Goal: Task Accomplishment & Management: Use online tool/utility

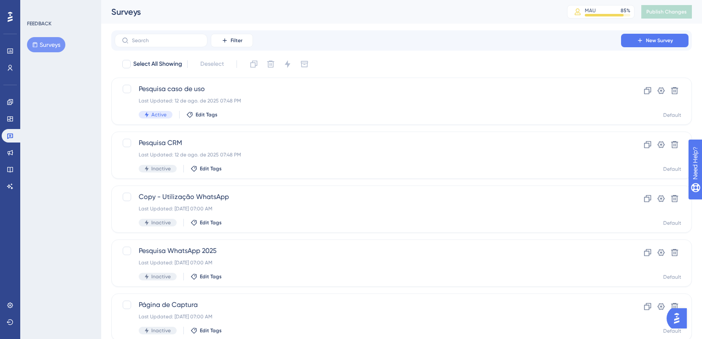
click at [9, 20] on icon at bounding box center [10, 17] width 5 height 10
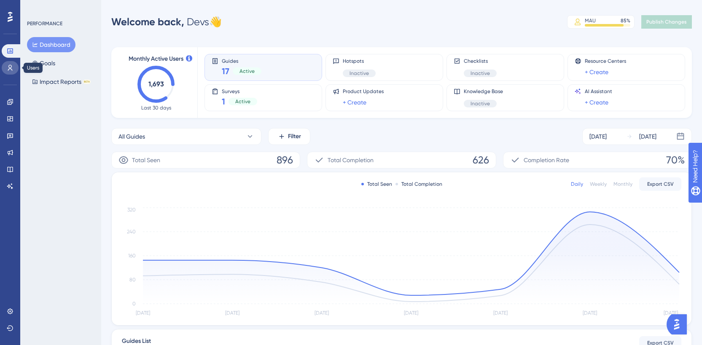
click at [8, 74] on link at bounding box center [10, 67] width 17 height 13
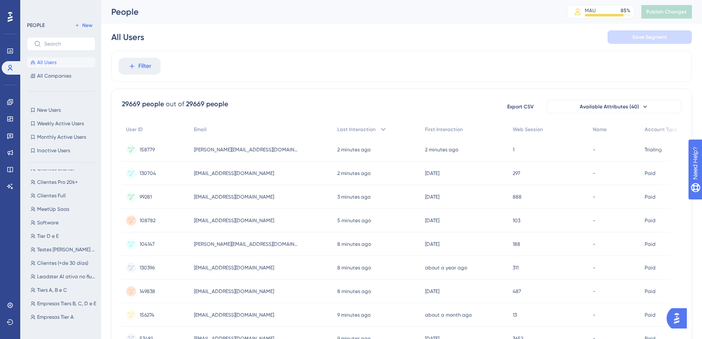
scroll to position [116, 0]
click at [146, 62] on span "Filter" at bounding box center [144, 66] width 13 height 10
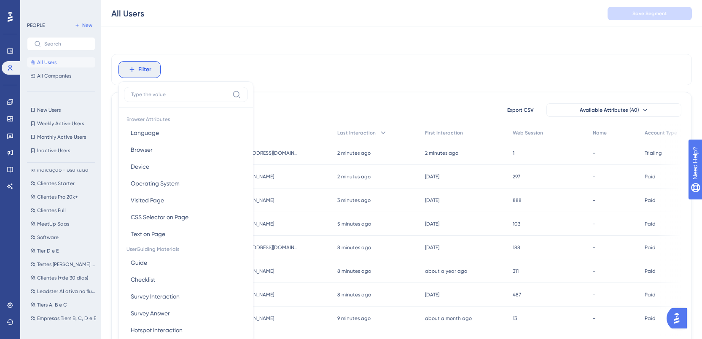
scroll to position [39, 0]
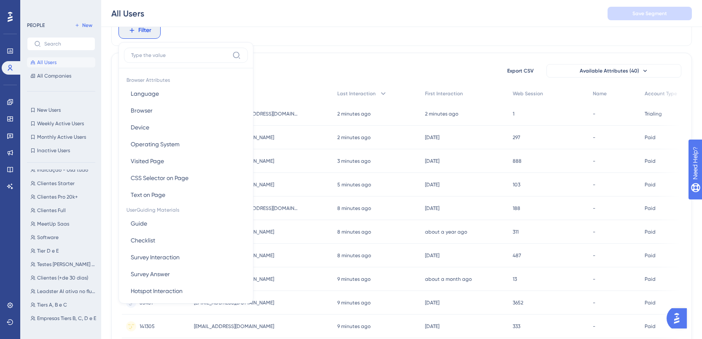
click at [180, 53] on input at bounding box center [180, 55] width 98 height 7
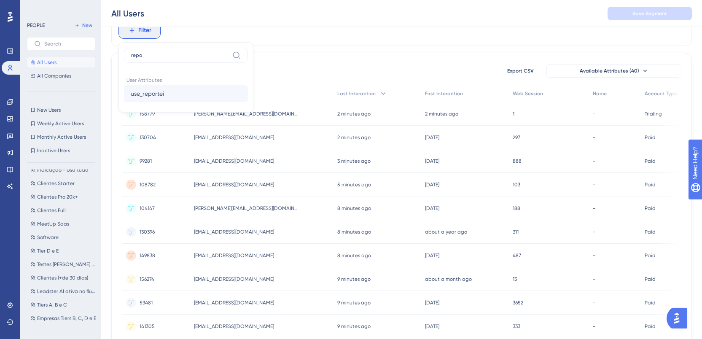
type input "repo"
click at [179, 91] on button "use_reportei use_reportei" at bounding box center [186, 93] width 124 height 17
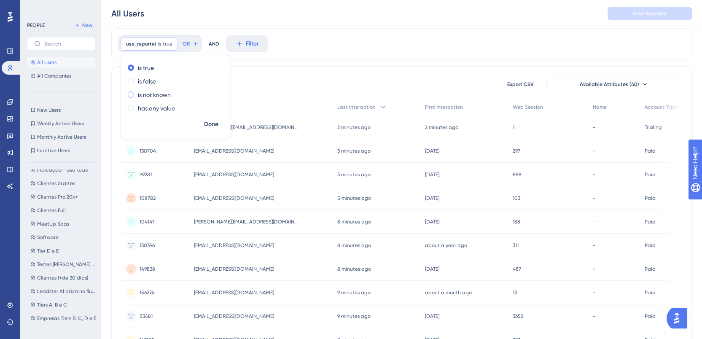
scroll to position [0, 0]
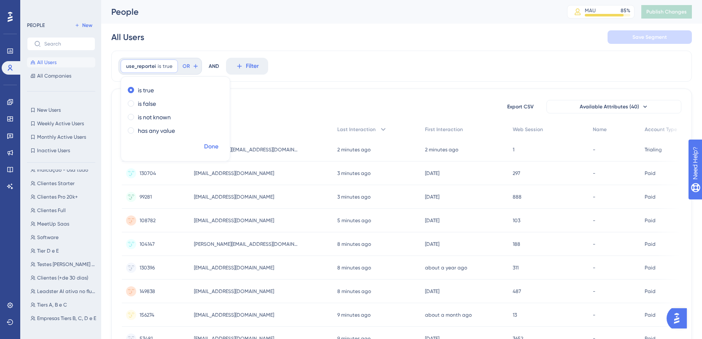
click at [212, 146] on span "Done" at bounding box center [211, 147] width 14 height 10
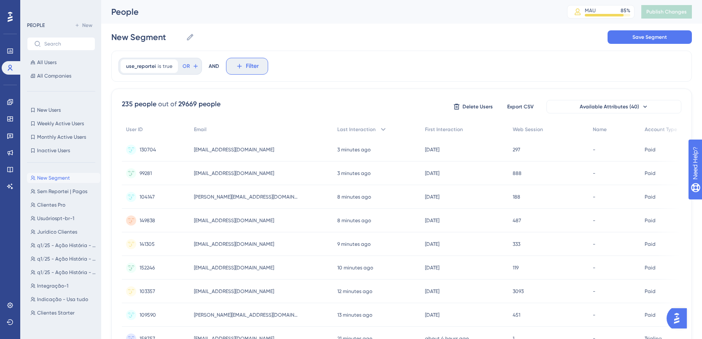
click at [243, 68] on button "Filter" at bounding box center [247, 66] width 42 height 17
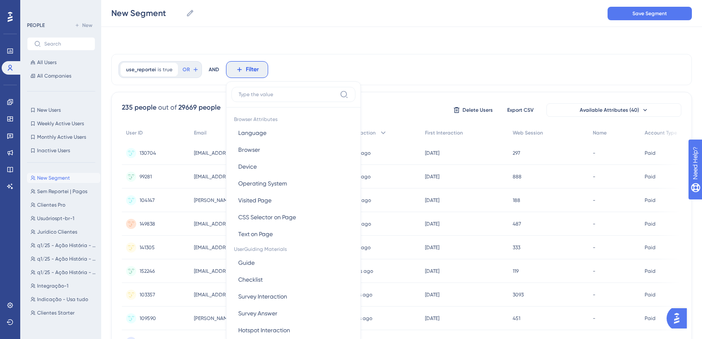
scroll to position [37, 0]
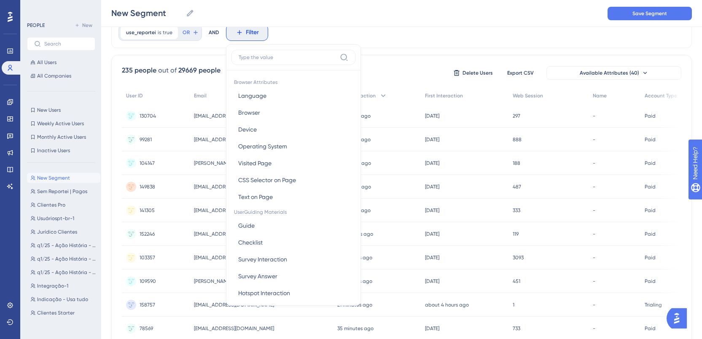
click at [162, 61] on div "235 people out of 29669 people Delete Users Export CSV Available Attributes (40…" at bounding box center [401, 334] width 580 height 559
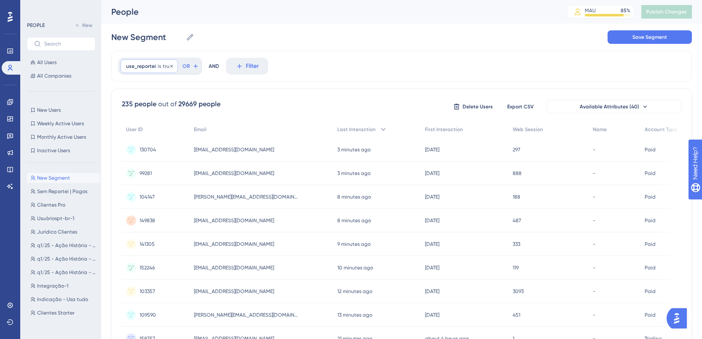
scroll to position [0, 0]
drag, startPoint x: 118, startPoint y: 109, endPoint x: 185, endPoint y: 109, distance: 67.0
click at [200, 104] on div "29669 people" at bounding box center [199, 104] width 42 height 10
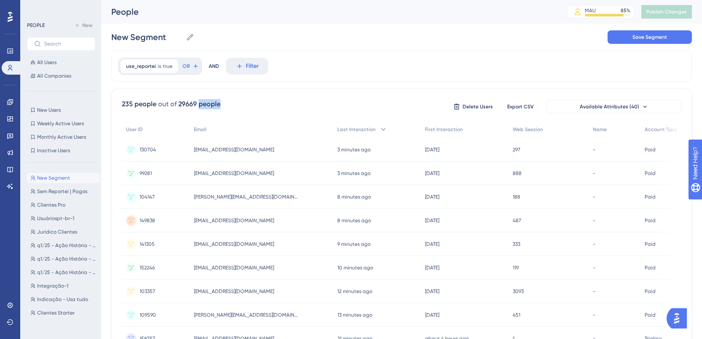
click at [198, 105] on div "29669 people" at bounding box center [199, 104] width 42 height 10
click at [246, 64] on span "Filter" at bounding box center [252, 66] width 13 height 10
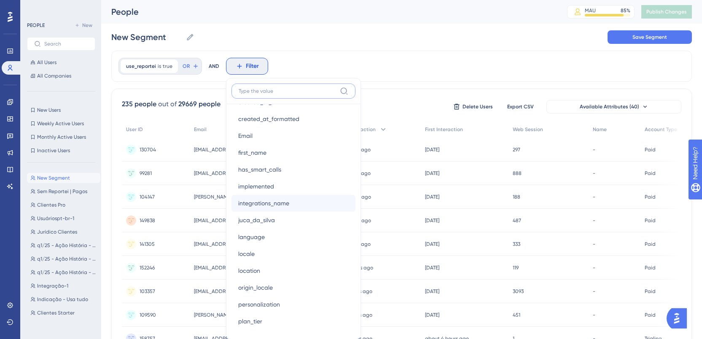
scroll to position [532, 0]
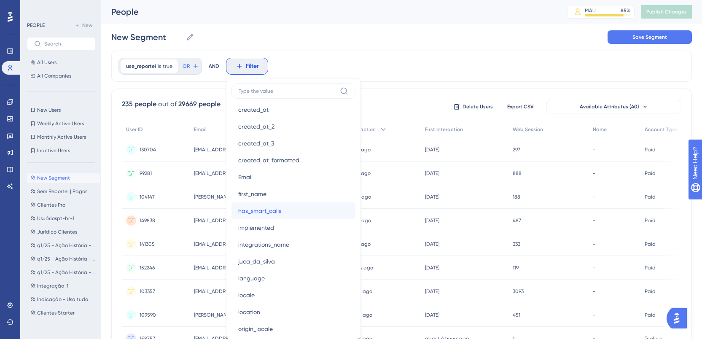
click at [292, 212] on button "has_smart_calls has_smart_calls" at bounding box center [293, 210] width 124 height 17
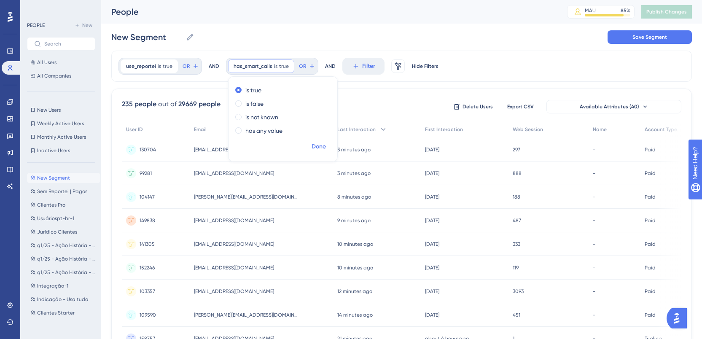
click at [320, 151] on span "Done" at bounding box center [318, 147] width 14 height 10
drag, startPoint x: 121, startPoint y: 105, endPoint x: 144, endPoint y: 104, distance: 22.8
click at [144, 104] on div "126 people" at bounding box center [138, 104] width 33 height 10
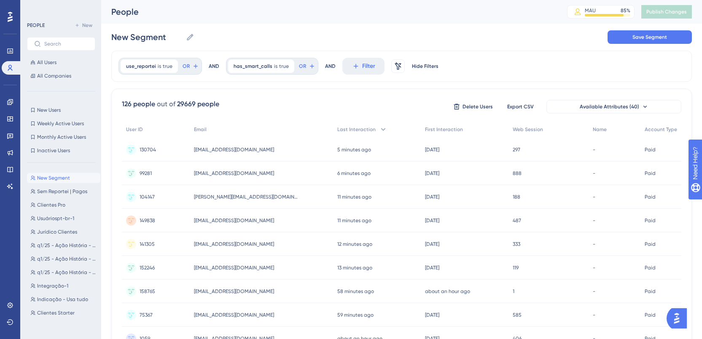
click at [439, 13] on div "People" at bounding box center [328, 12] width 435 height 12
click at [10, 100] on icon at bounding box center [10, 102] width 7 height 7
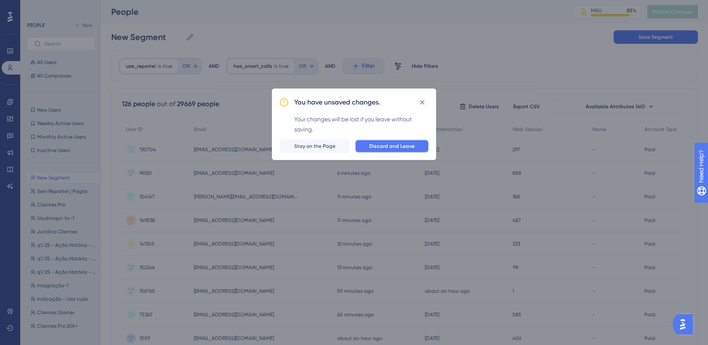
click at [421, 148] on button "Discard and Leave" at bounding box center [392, 146] width 74 height 13
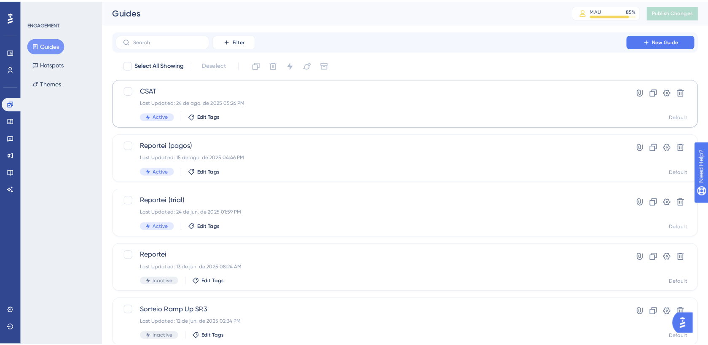
scroll to position [2, 0]
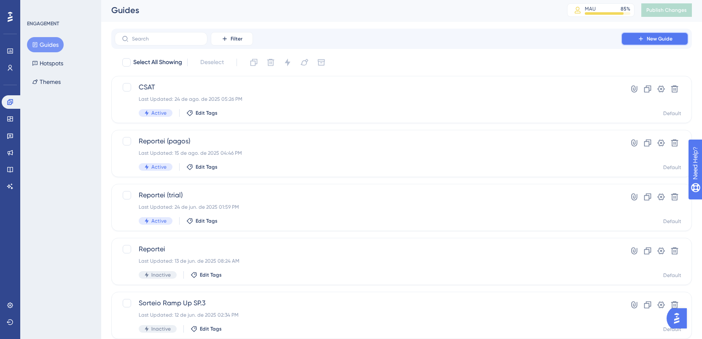
click at [671, 38] on span "New Guide" at bounding box center [660, 38] width 26 height 7
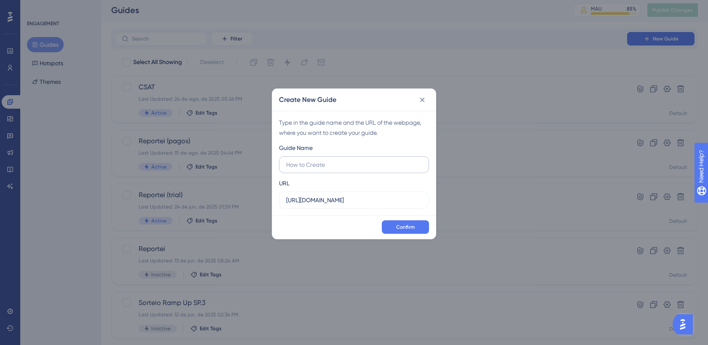
click at [393, 166] on input "text" at bounding box center [354, 164] width 136 height 9
type input "Teste"
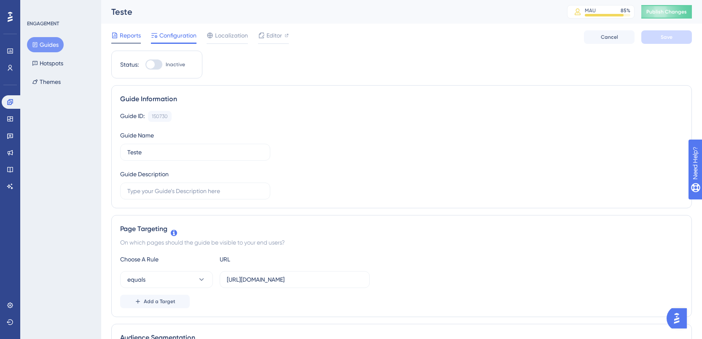
click at [114, 33] on icon at bounding box center [114, 35] width 7 height 7
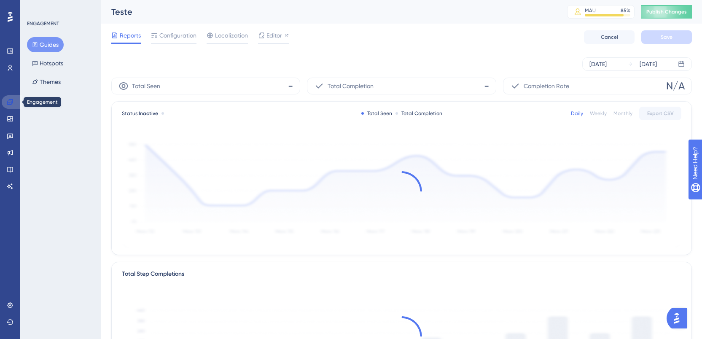
click at [15, 102] on link at bounding box center [12, 101] width 20 height 13
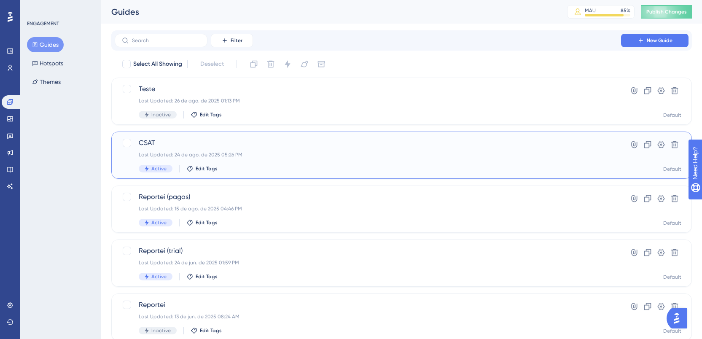
click at [256, 140] on span "CSAT" at bounding box center [368, 143] width 458 height 10
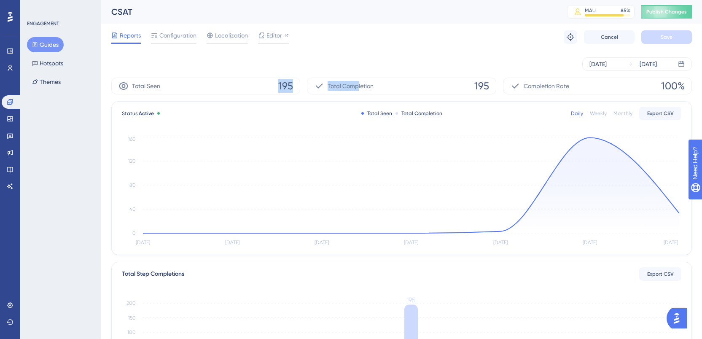
drag, startPoint x: 253, startPoint y: 91, endPoint x: 359, endPoint y: 81, distance: 106.7
click at [359, 81] on div "Total Seen 195 Total Completion 195 Completion Rate 100%" at bounding box center [401, 86] width 580 height 17
click at [359, 81] on span "Total Completion" at bounding box center [350, 86] width 46 height 10
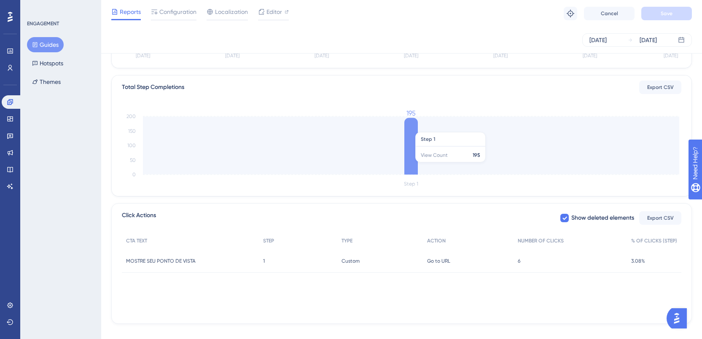
scroll to position [195, 0]
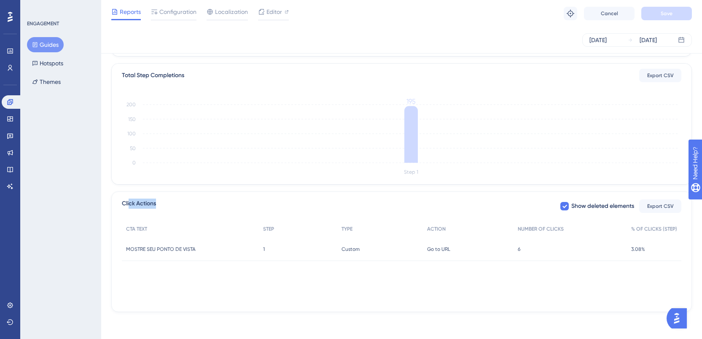
drag, startPoint x: 129, startPoint y: 204, endPoint x: 174, endPoint y: 203, distance: 44.3
click at [174, 203] on div "Click Actions Show deleted elements Export CSV" at bounding box center [401, 206] width 559 height 15
drag, startPoint x: 653, startPoint y: 250, endPoint x: 615, endPoint y: 260, distance: 39.5
click at [0, 0] on div "MOSTRE SEU PONTO DE VISTA MOSTRE SEU PONTO DE VISTA 1 1 Custom Custom Go to URL…" at bounding box center [0, 0] width 0 height 0
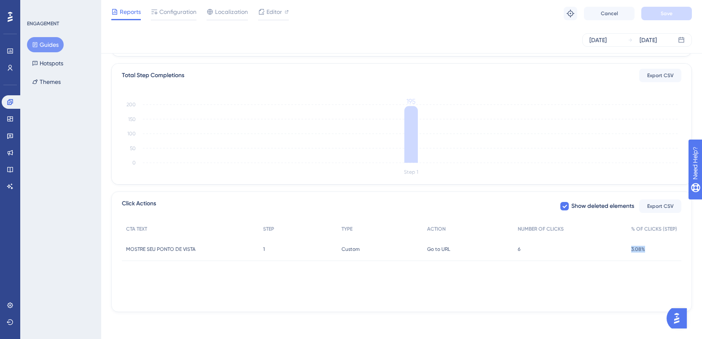
click at [614, 276] on div "CTA TEXT STEP TYPE ACTION NUMBER OF CLICKS % OF CLICKS (STEP) MOSTRE SEU PONTO …" at bounding box center [401, 262] width 559 height 84
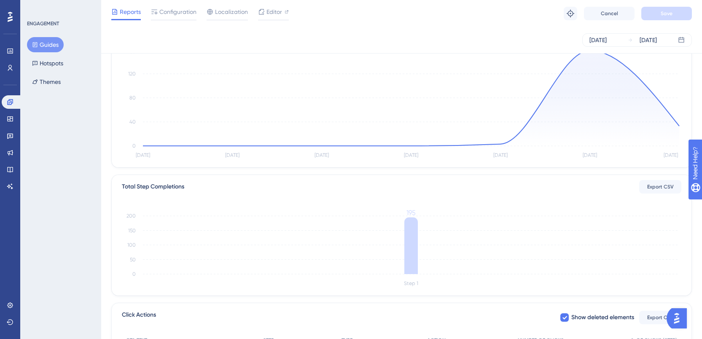
scroll to position [38, 0]
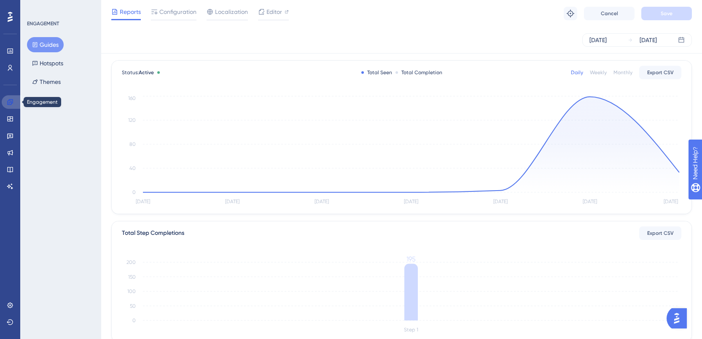
click at [10, 96] on link at bounding box center [12, 101] width 20 height 13
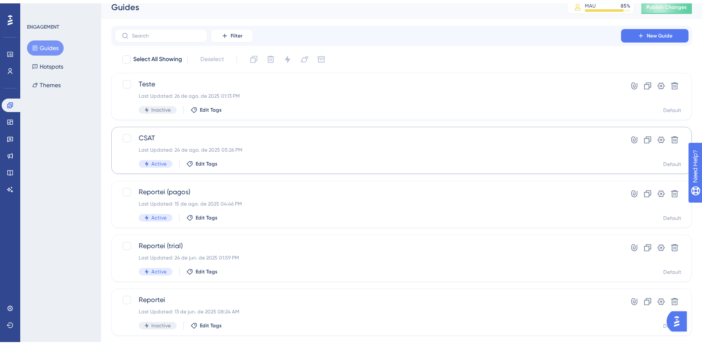
scroll to position [46, 0]
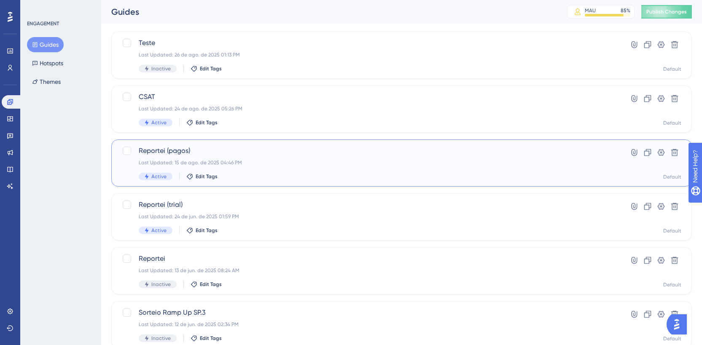
click at [244, 167] on div "Reportei (pagos) Last Updated: 15 de ago. de 2025 04:46 PM Active Edit Tags" at bounding box center [368, 163] width 458 height 35
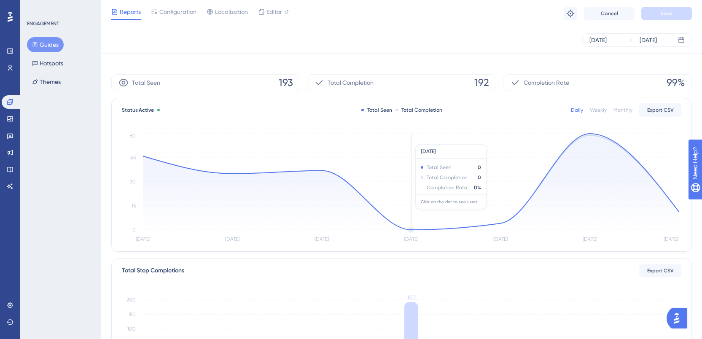
scroll to position [195, 0]
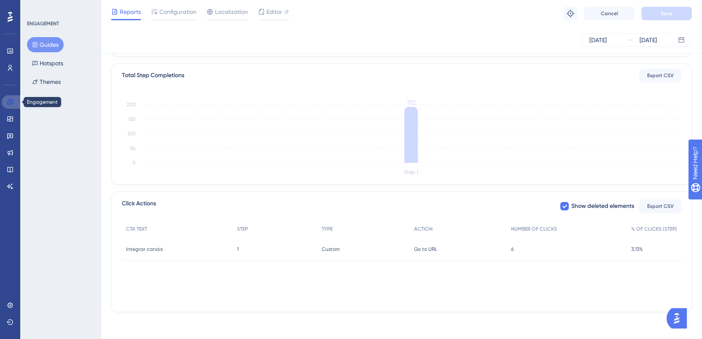
click at [2, 104] on link at bounding box center [12, 101] width 20 height 13
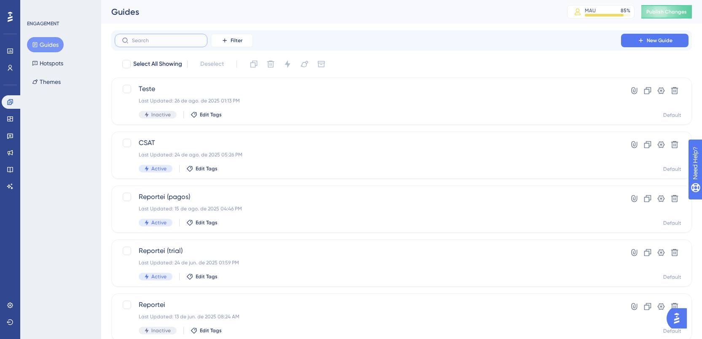
click at [190, 40] on input "text" at bounding box center [166, 41] width 68 height 6
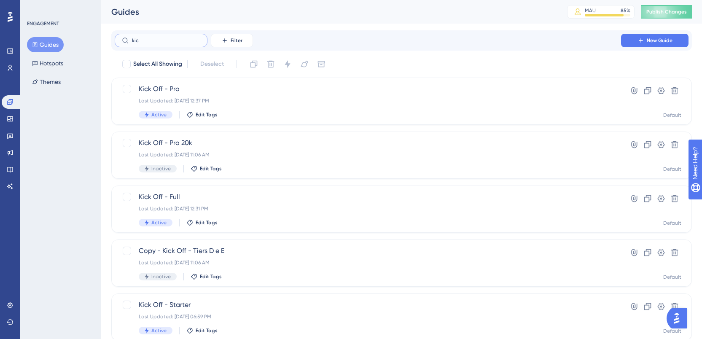
type input "kick"
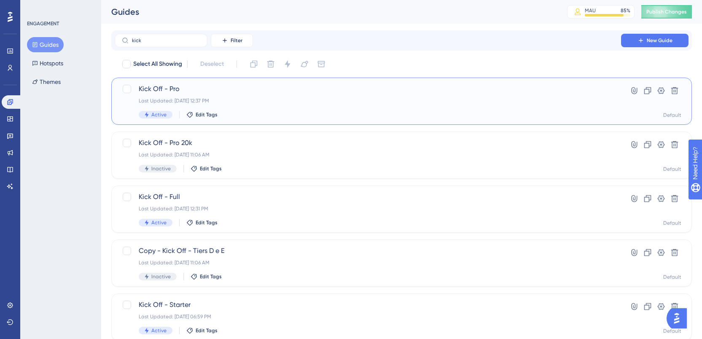
click at [233, 81] on div "Kick Off - Pro Last Updated: 02 de jul. de 2025 12:37 PM Active Edit Tags Hyper…" at bounding box center [401, 101] width 580 height 47
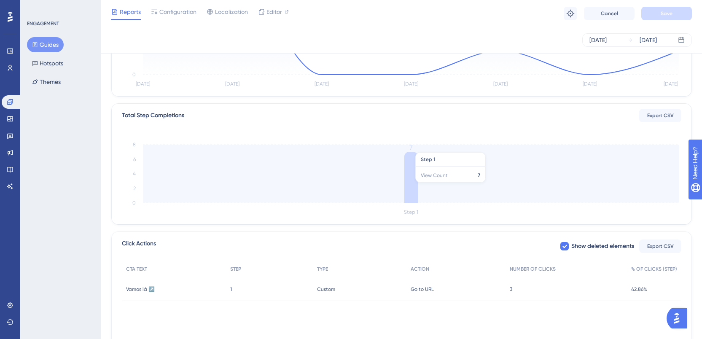
scroll to position [179, 0]
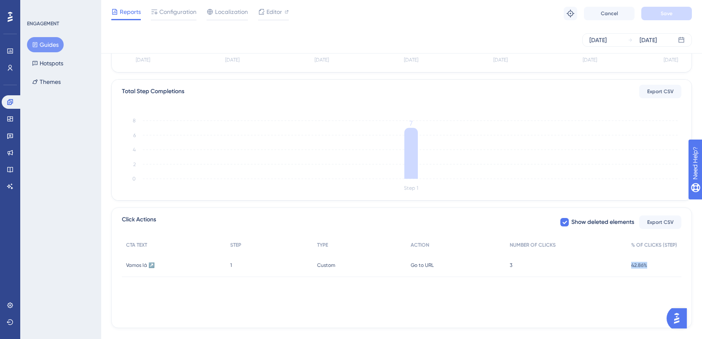
drag, startPoint x: 646, startPoint y: 267, endPoint x: 601, endPoint y: 269, distance: 44.3
click at [0, 0] on div "Vamos lá ↗️ Vamos lá ↗️ 1 1 Custom Custom Go to URL Go to URL 3 3 42.86% 42.86%" at bounding box center [0, 0] width 0 height 0
click at [613, 299] on div "CTA TEXT STEP TYPE ACTION NUMBER OF CLICKS % OF CLICKS (STEP) Vamos lá ↗️ Vamos…" at bounding box center [401, 278] width 559 height 84
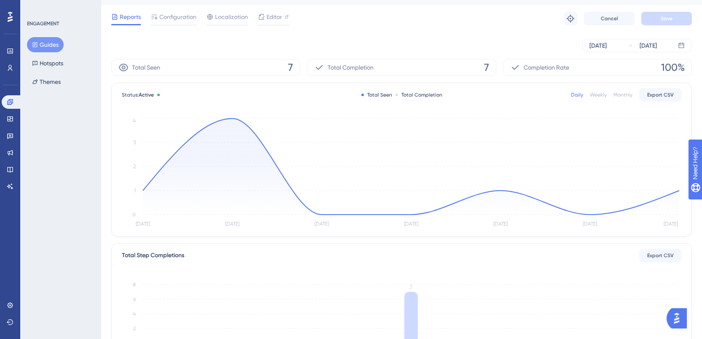
scroll to position [0, 0]
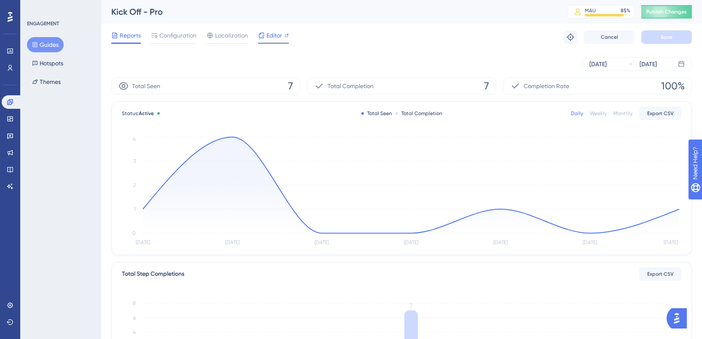
click at [282, 40] on div "Editor" at bounding box center [273, 35] width 31 height 10
click at [669, 8] on span "Publish Changes" at bounding box center [666, 11] width 40 height 7
click at [47, 46] on button "Guides" at bounding box center [45, 44] width 37 height 15
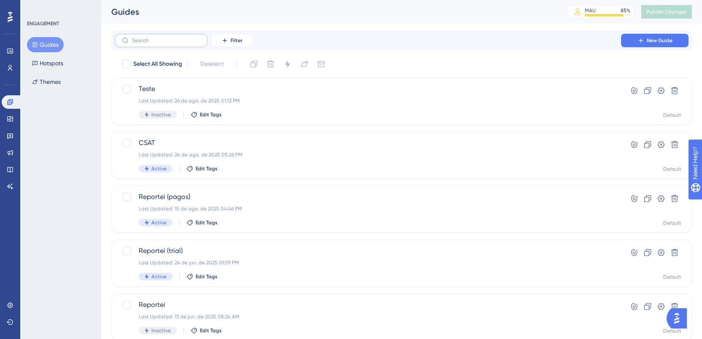
click at [203, 35] on label at bounding box center [161, 40] width 93 height 13
click at [200, 38] on input "text" at bounding box center [166, 41] width 68 height 6
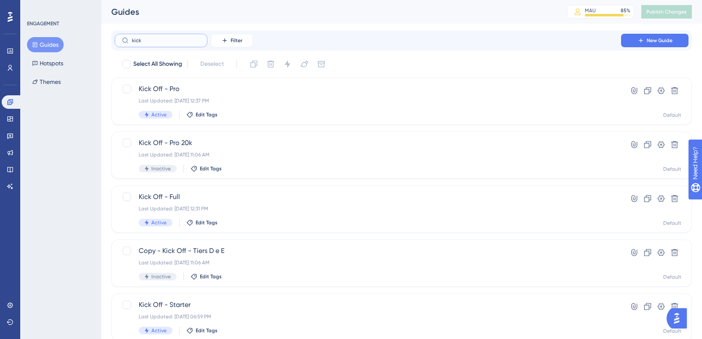
type input "kick"
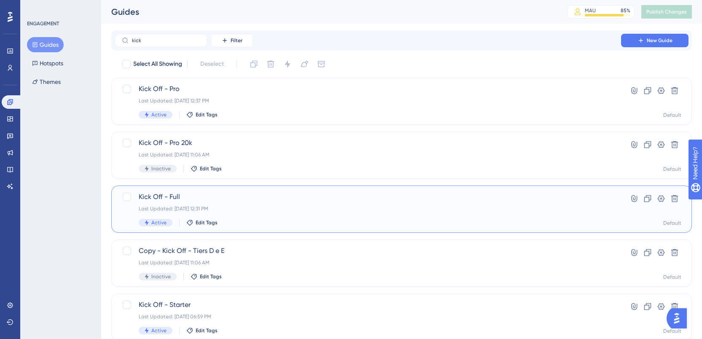
click at [213, 198] on span "Kick Off - Full" at bounding box center [368, 197] width 458 height 10
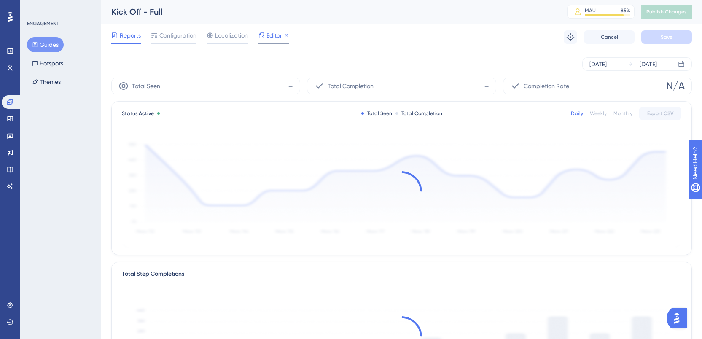
click at [278, 30] on span "Editor" at bounding box center [274, 35] width 16 height 10
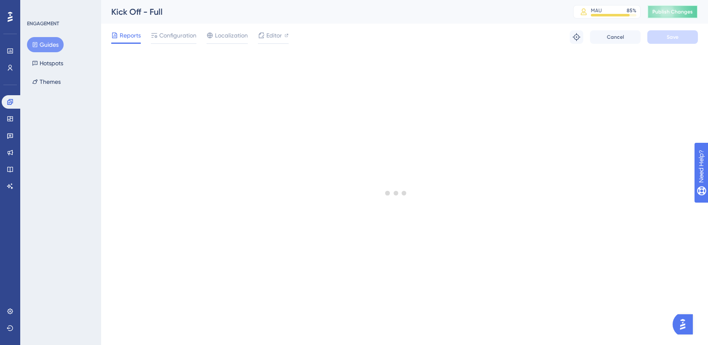
click at [654, 10] on span "Publish Changes" at bounding box center [672, 11] width 40 height 7
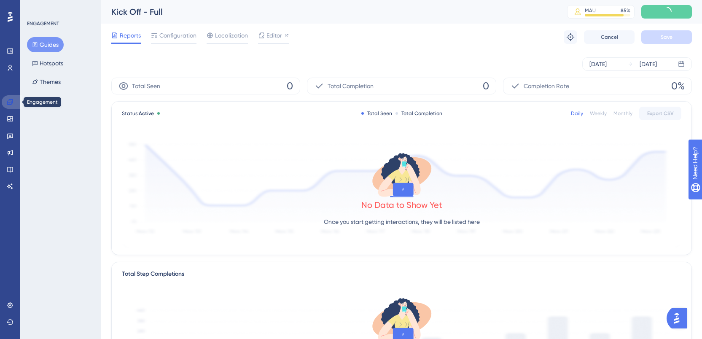
click at [11, 103] on icon at bounding box center [9, 101] width 5 height 5
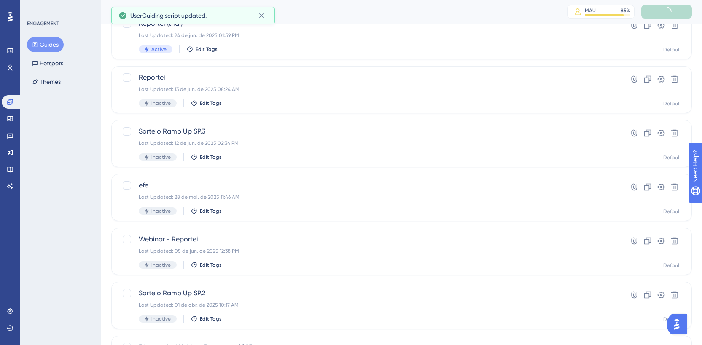
scroll to position [227, 0]
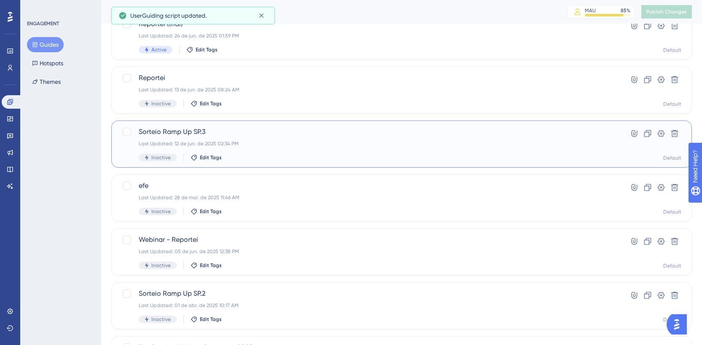
click at [252, 136] on span "Sorteio Ramp Up SP.3" at bounding box center [368, 132] width 458 height 10
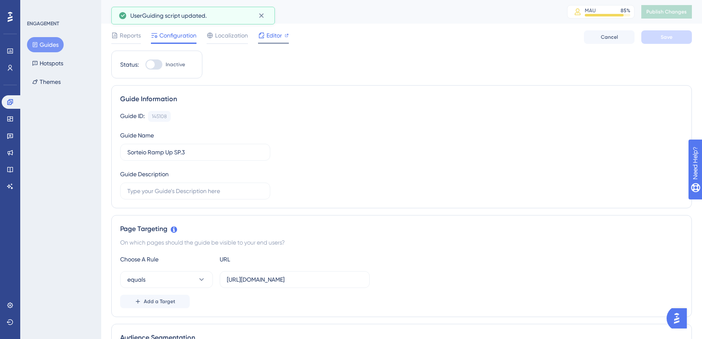
click at [259, 37] on icon at bounding box center [261, 35] width 7 height 7
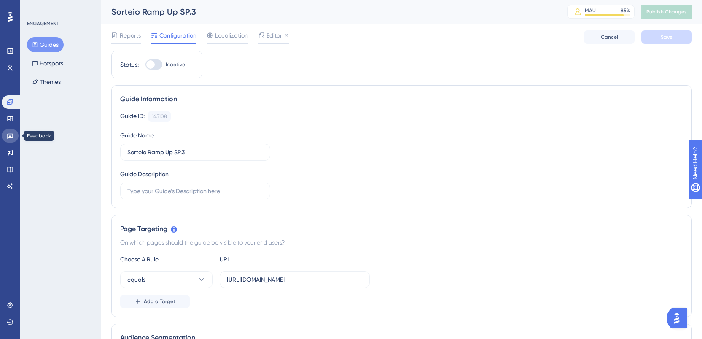
click at [6, 138] on link at bounding box center [10, 135] width 17 height 13
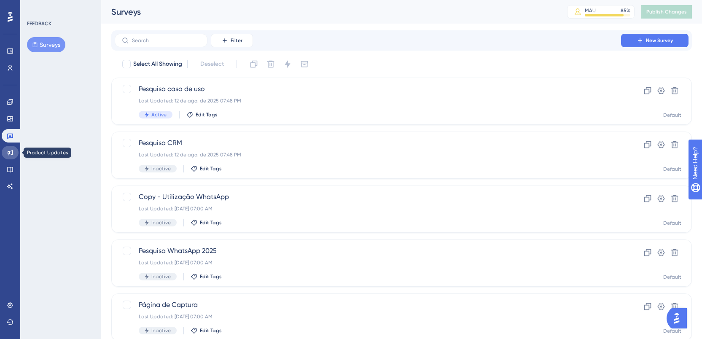
click at [8, 152] on icon at bounding box center [10, 152] width 5 height 5
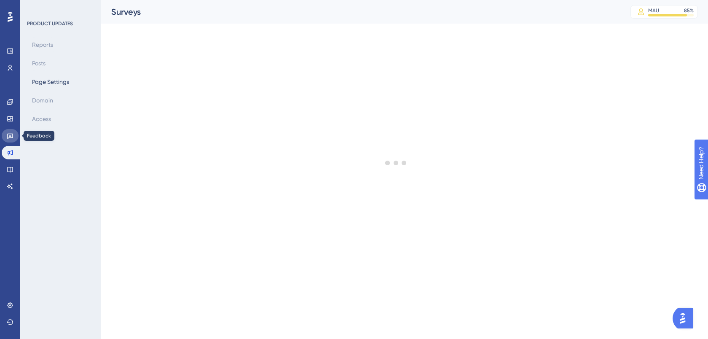
click at [10, 134] on icon at bounding box center [10, 136] width 6 height 5
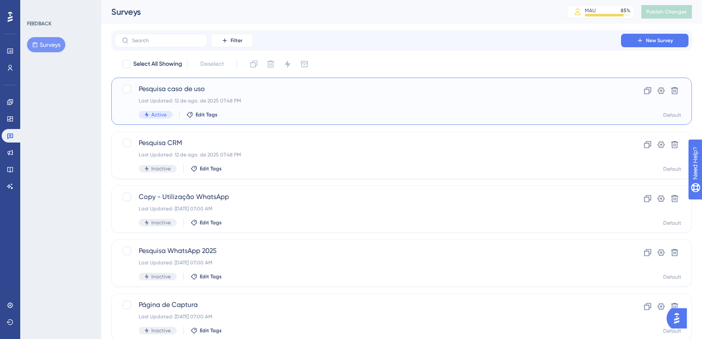
click at [221, 90] on span "Pesquisa caso de uso" at bounding box center [368, 89] width 458 height 10
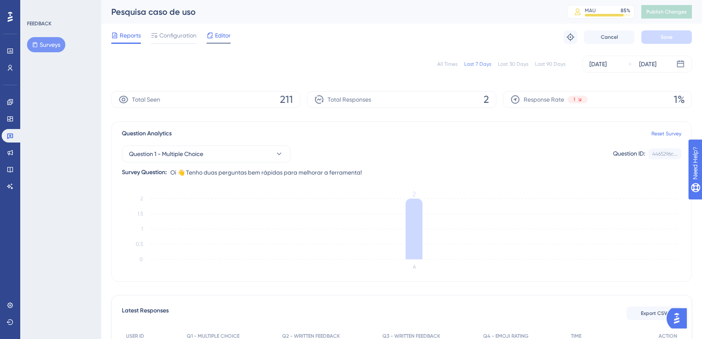
click at [223, 32] on span "Editor" at bounding box center [223, 35] width 16 height 10
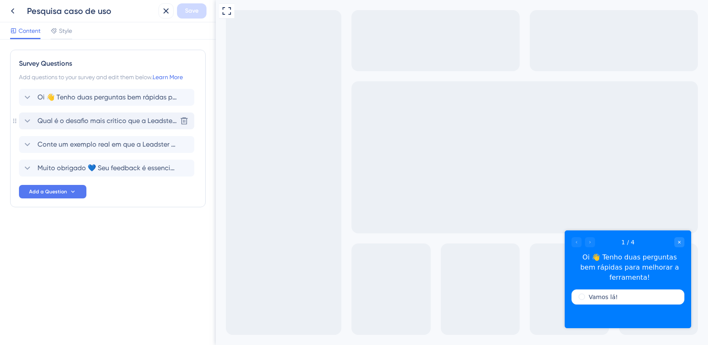
click at [29, 122] on icon at bounding box center [27, 121] width 10 height 10
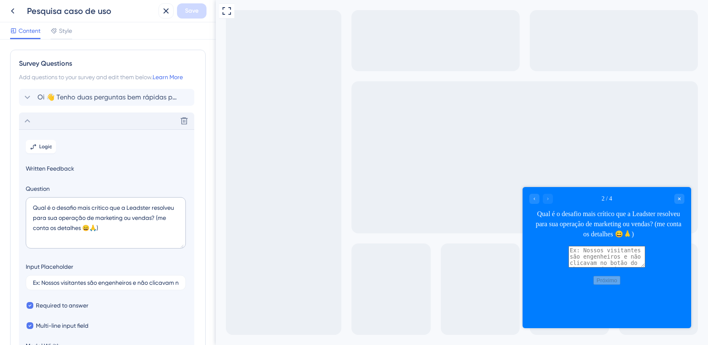
click at [584, 262] on textarea at bounding box center [607, 256] width 77 height 21
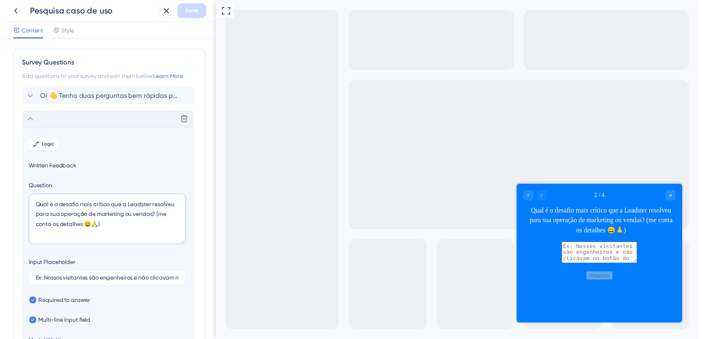
scroll to position [8, 0]
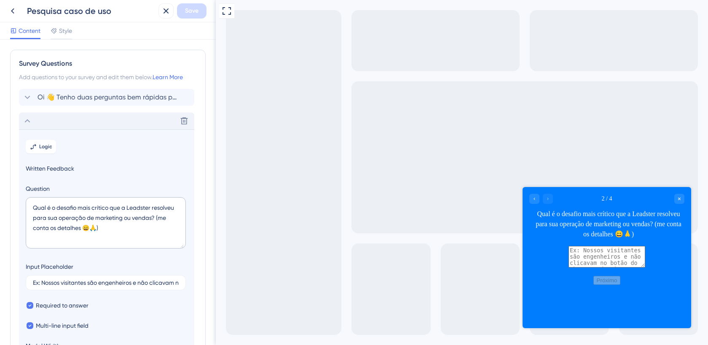
click at [31, 122] on icon at bounding box center [27, 121] width 10 height 10
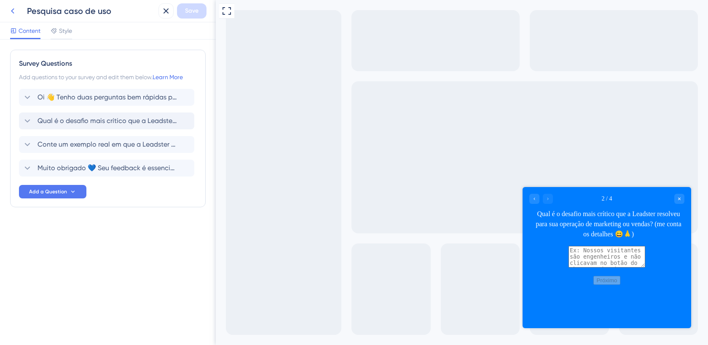
click at [17, 14] on icon at bounding box center [13, 11] width 10 height 10
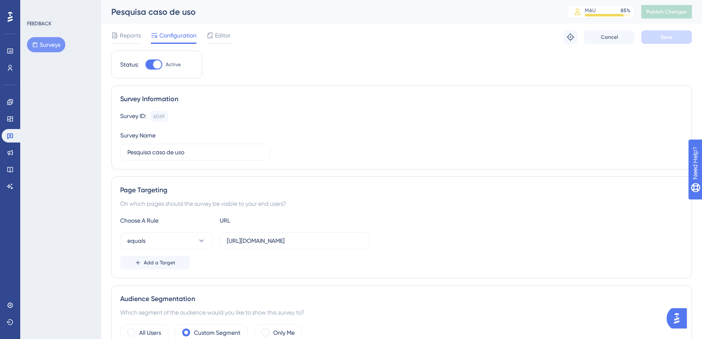
click at [125, 43] on div at bounding box center [126, 43] width 30 height 1
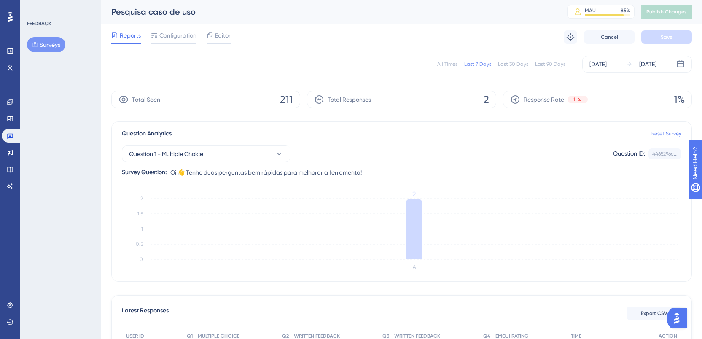
click at [582, 101] on div "1" at bounding box center [577, 100] width 20 height 8
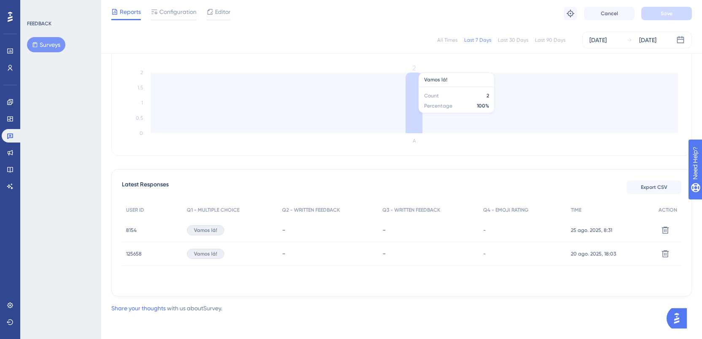
scroll to position [124, 0]
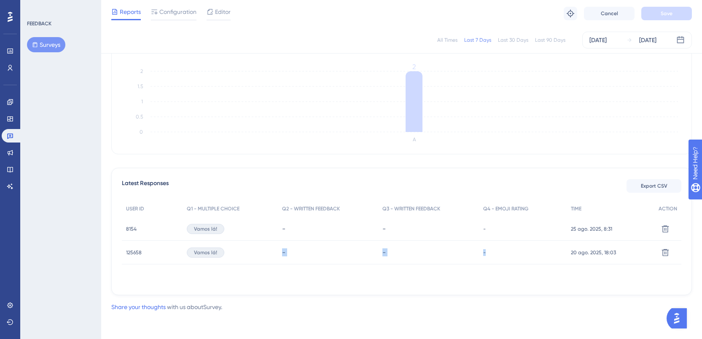
drag, startPoint x: 253, startPoint y: 251, endPoint x: 631, endPoint y: 243, distance: 378.1
click at [0, 0] on div "125658 125658 Vamos lá! - - - 20 ago. 2025, 18:03 20 ago. 2025, 18:03 Delete" at bounding box center [0, 0] width 0 height 0
click at [587, 189] on div "Latest Responses Export CSV" at bounding box center [401, 185] width 559 height 15
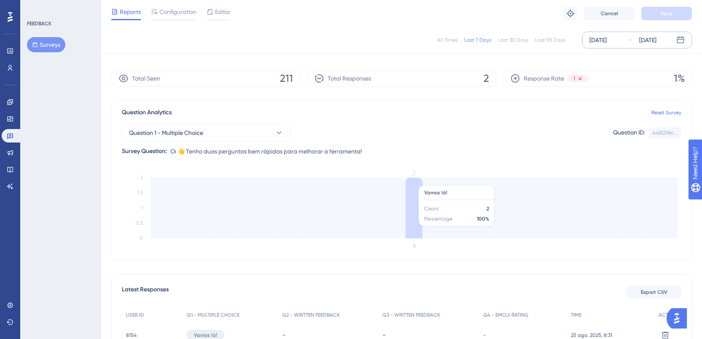
scroll to position [0, 0]
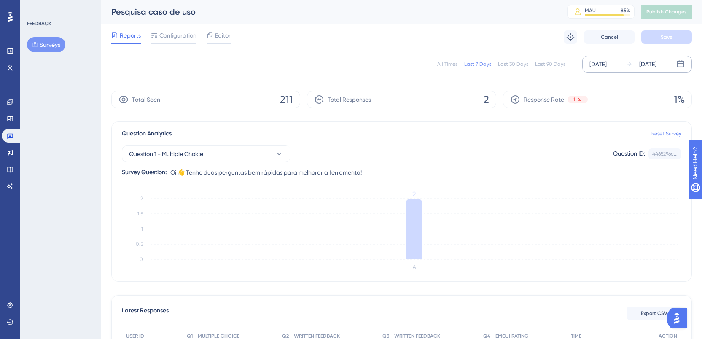
click at [631, 64] on icon at bounding box center [629, 64] width 4 height 4
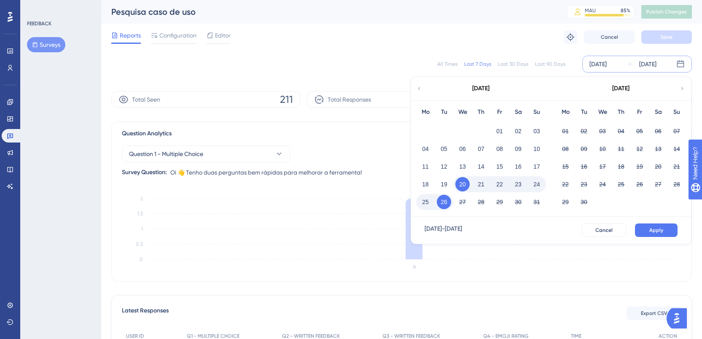
click at [426, 89] on div "August 2025" at bounding box center [480, 89] width 139 height 24
click at [458, 58] on div "All Times Last 7 Days Last 30 Days Last 90 Days Aug 20 2025 Aug 26 2025 August …" at bounding box center [401, 64] width 580 height 17
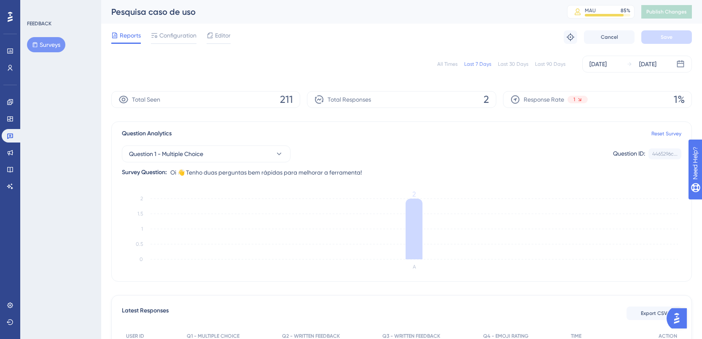
click at [456, 62] on div "All Times" at bounding box center [447, 64] width 20 height 7
drag, startPoint x: 471, startPoint y: 100, endPoint x: 483, endPoint y: 102, distance: 12.1
click at [483, 102] on div "Total Responses 10" at bounding box center [401, 99] width 189 height 17
click at [483, 102] on span "10" at bounding box center [484, 99] width 10 height 13
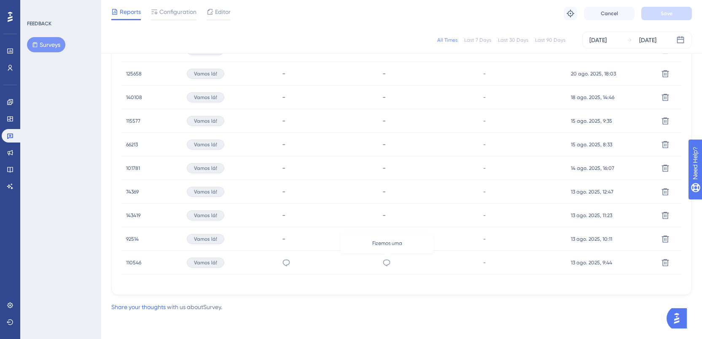
click at [389, 260] on icon at bounding box center [386, 262] width 8 height 8
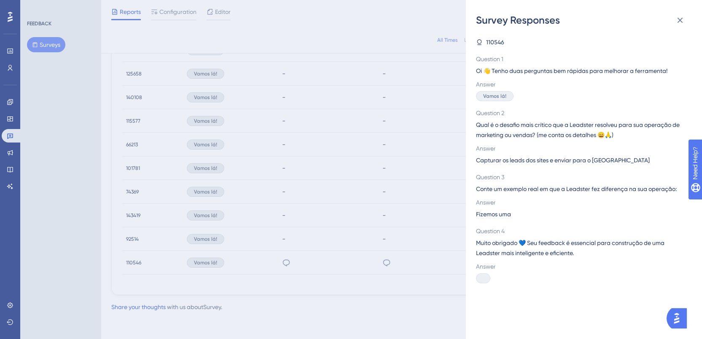
click at [338, 203] on div "Survey Responses 110546 Question 1 Oi 👋 Tenho duas perguntas bem rápidas para m…" at bounding box center [351, 169] width 702 height 339
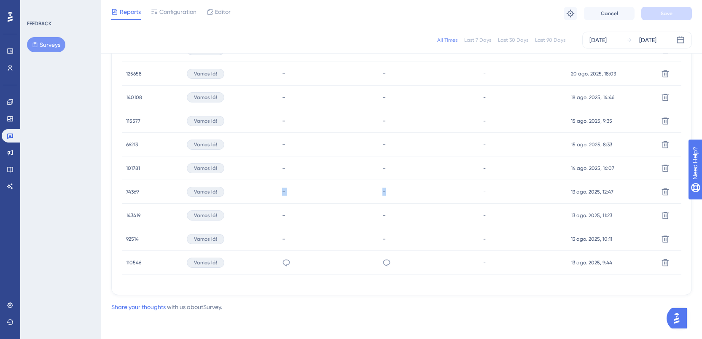
drag, startPoint x: 264, startPoint y: 191, endPoint x: 468, endPoint y: 191, distance: 204.0
click at [0, 0] on div "74369 74369 Vamos lá! - - - 13 ago. 2025, 12:47 13 ago. 2025, 12:47 Delete" at bounding box center [0, 0] width 0 height 0
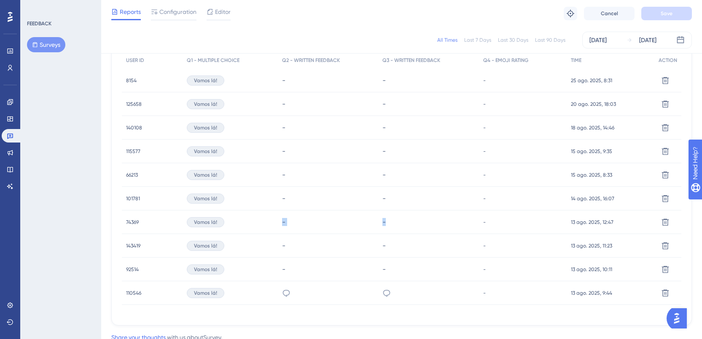
scroll to position [231, 0]
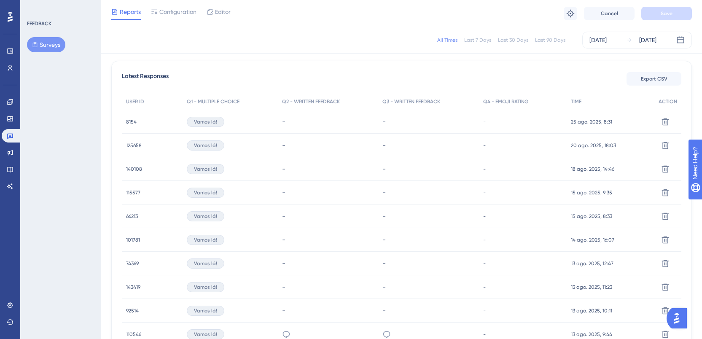
click at [367, 61] on div "Latest Responses Export CSV USER ID Q1 - MULTIPLE CHOICE Q2 - WRITTEN FEEDBACK …" at bounding box center [401, 214] width 580 height 306
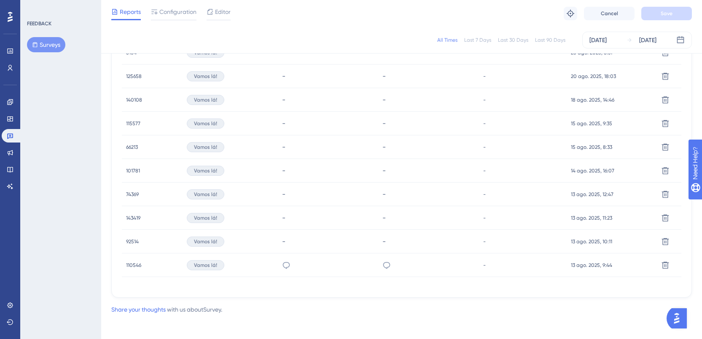
scroll to position [303, 0]
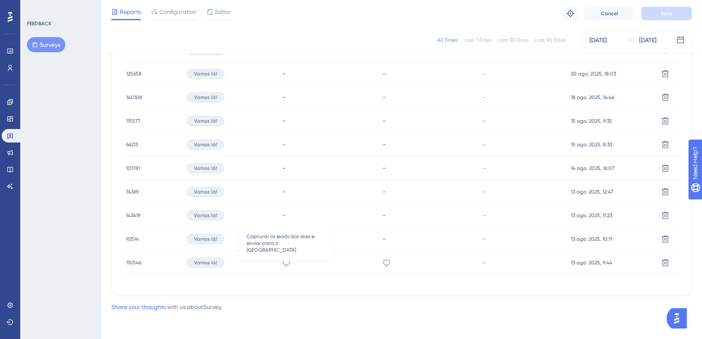
click at [285, 262] on icon at bounding box center [286, 262] width 8 height 8
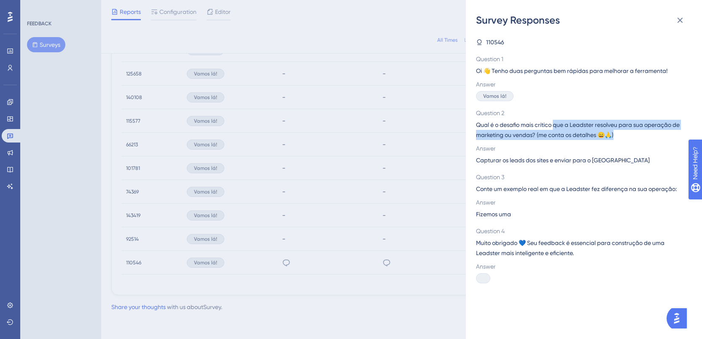
drag, startPoint x: 555, startPoint y: 125, endPoint x: 557, endPoint y: 140, distance: 15.7
click at [557, 140] on div "Question 2 Qual é o desafio mais crítico que a Leadster resolveu para sua opera…" at bounding box center [580, 136] width 209 height 57
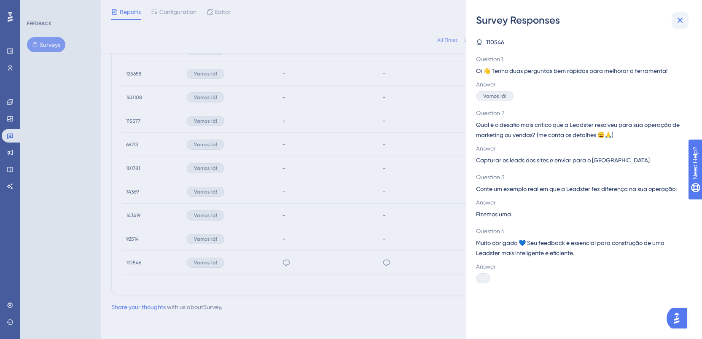
click at [684, 19] on icon at bounding box center [680, 20] width 10 height 10
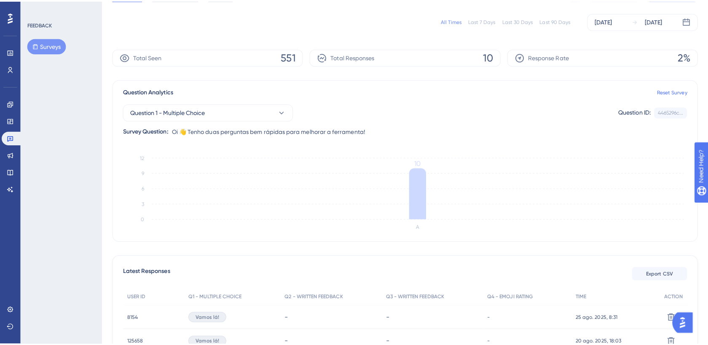
scroll to position [0, 0]
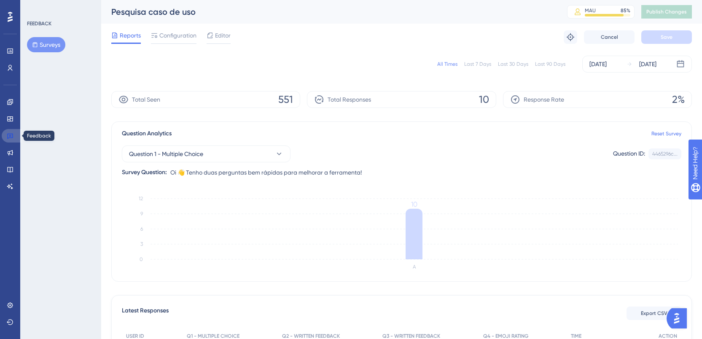
click at [16, 136] on link at bounding box center [12, 135] width 20 height 13
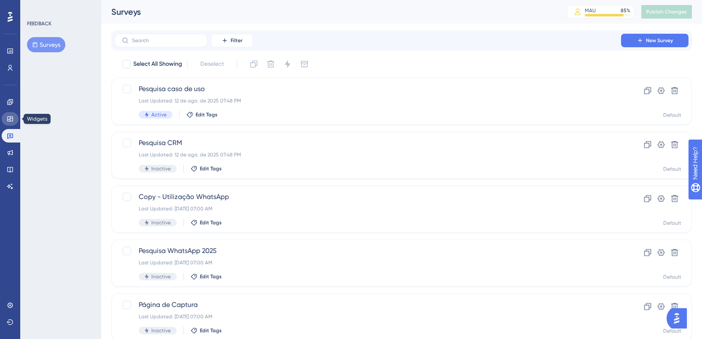
click at [14, 123] on link at bounding box center [10, 118] width 17 height 13
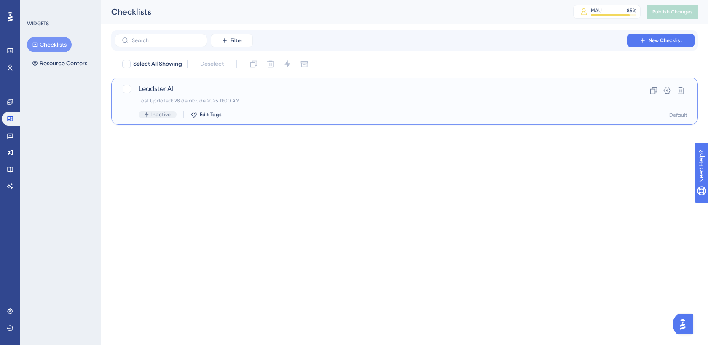
click at [256, 91] on span "Leadster AI" at bounding box center [371, 89] width 464 height 10
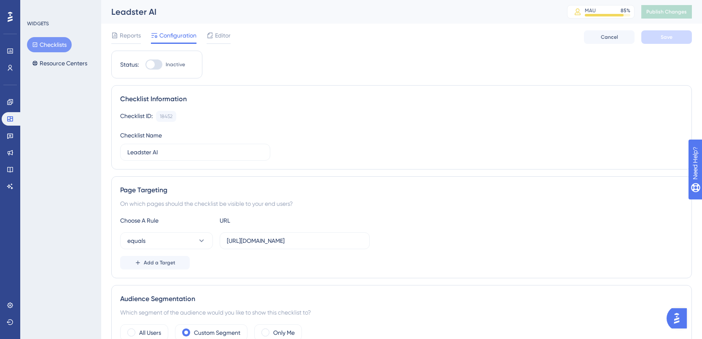
click at [215, 26] on div "Reports Configuration Editor Cancel Save" at bounding box center [401, 37] width 580 height 27
click at [215, 27] on div "Reports Configuration Editor Cancel Save" at bounding box center [401, 37] width 580 height 27
click at [217, 40] on span "Editor" at bounding box center [223, 35] width 16 height 10
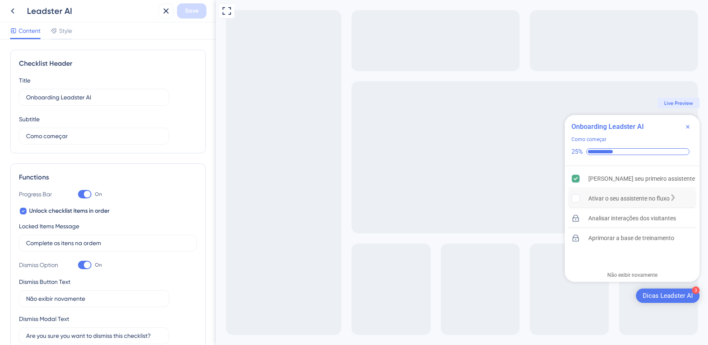
click at [576, 200] on rect "Ativar o seu assistente no fluxo is incomplete." at bounding box center [576, 199] width 8 height 8
drag, startPoint x: 573, startPoint y: 222, endPoint x: 590, endPoint y: 221, distance: 16.9
click at [573, 217] on icon "Analisar interações dos visitantes is locked. Complete os itens na ordem" at bounding box center [572, 213] width 6 height 7
click at [576, 217] on icon "Analisar interações dos visitantes is locked. Complete os itens na ordem" at bounding box center [572, 213] width 6 height 7
click at [575, 199] on rect "Ativar o seu assistente no fluxo is incomplete." at bounding box center [576, 199] width 8 height 8
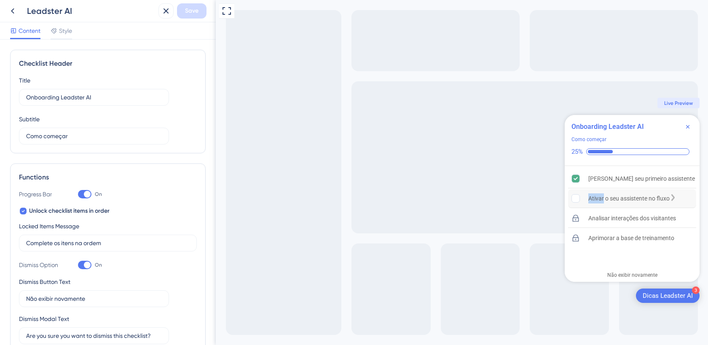
click at [575, 199] on rect "Ativar o seu assistente no fluxo is incomplete." at bounding box center [576, 199] width 8 height 8
click at [577, 181] on icon "Criar seu primeiro assistente is complete." at bounding box center [576, 179] width 8 height 8
click at [576, 196] on rect "Ativar o seu assistente no fluxo is incomplete." at bounding box center [576, 199] width 8 height 8
click at [576, 197] on rect "Ativar o seu assistente no fluxo is incomplete." at bounding box center [576, 199] width 8 height 8
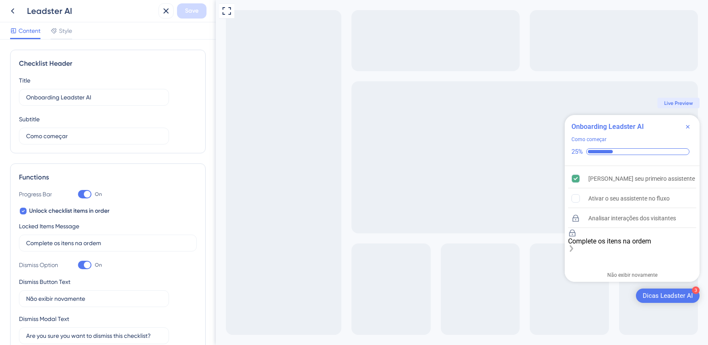
click at [685, 245] on div "Aprimorar a base de treinamento is locked. Complete os itens na ordem" at bounding box center [632, 249] width 128 height 8
click at [15, 14] on icon at bounding box center [13, 11] width 10 height 10
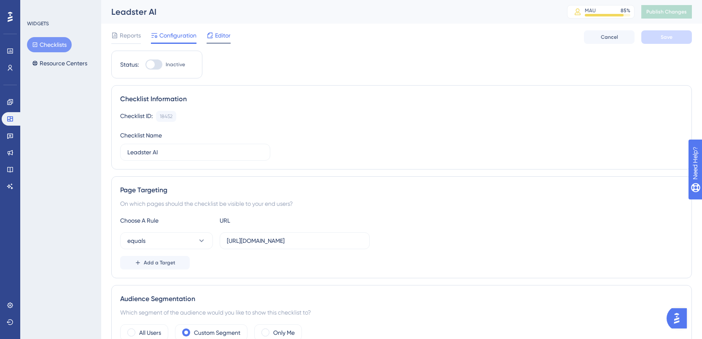
click at [225, 37] on span "Editor" at bounding box center [223, 35] width 16 height 10
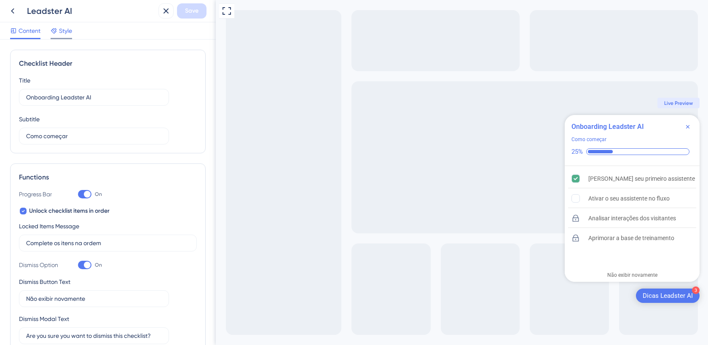
click at [59, 35] on div "Style" at bounding box center [61, 31] width 21 height 10
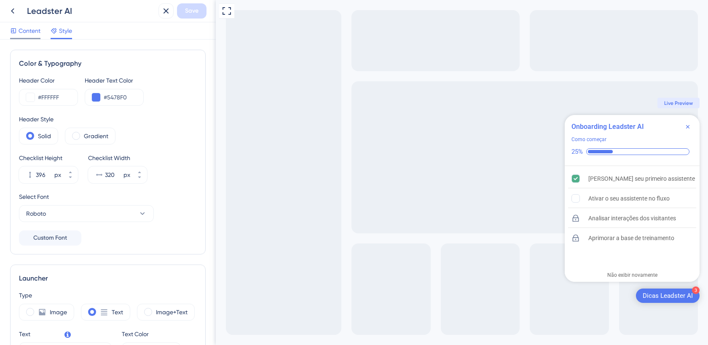
click at [32, 35] on span "Content" at bounding box center [30, 31] width 22 height 10
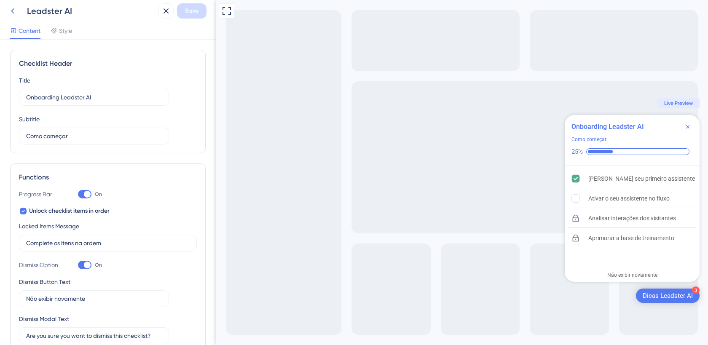
click at [11, 4] on button at bounding box center [12, 10] width 15 height 15
